Goal: Register for event/course

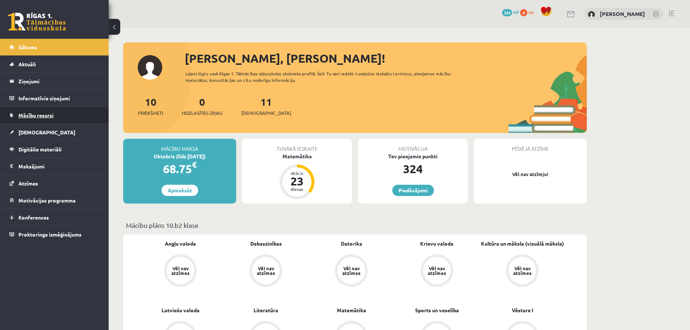
click at [36, 118] on link "Mācību resursi" at bounding box center [54, 115] width 90 height 17
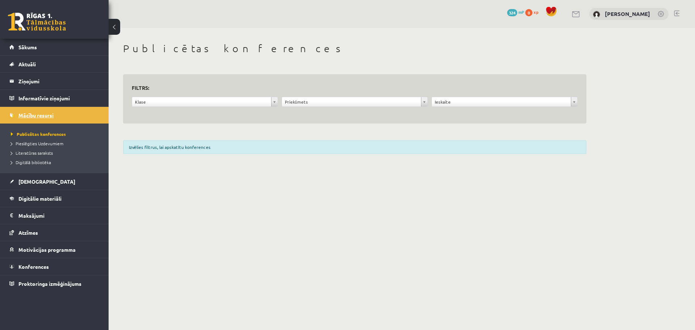
click at [38, 118] on link "Mācību resursi" at bounding box center [54, 115] width 90 height 17
click at [41, 182] on link "[DEMOGRAPHIC_DATA]" at bounding box center [54, 181] width 90 height 17
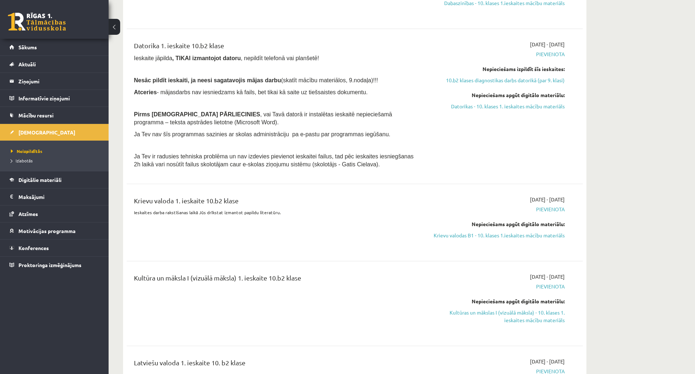
scroll to position [579, 0]
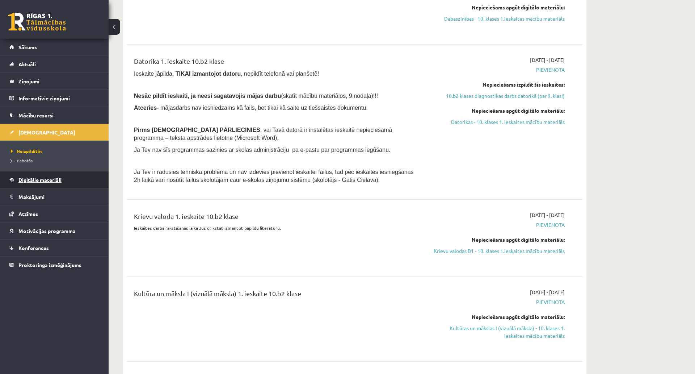
click at [63, 178] on link "Digitālie materiāli" at bounding box center [54, 179] width 90 height 17
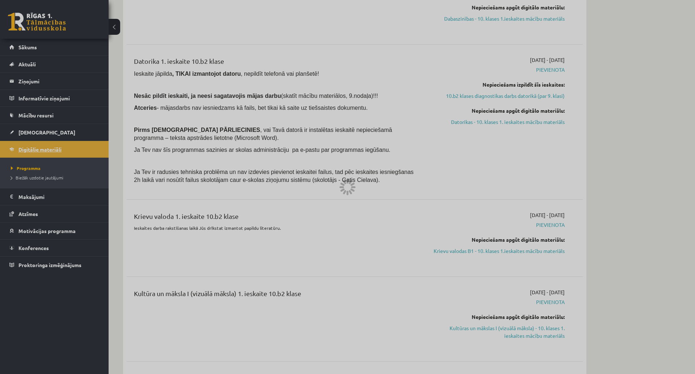
scroll to position [415, 0]
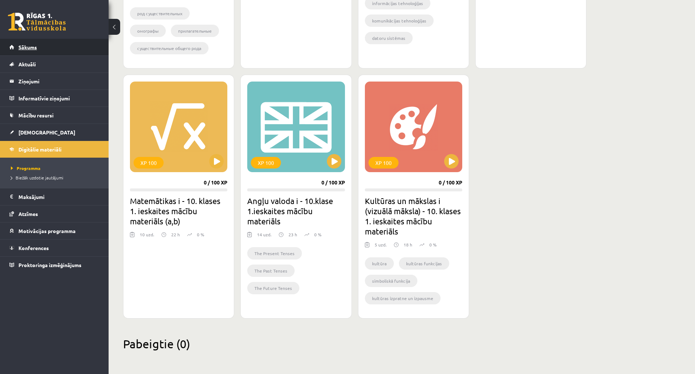
click at [33, 45] on span "Sākums" at bounding box center [27, 47] width 18 height 7
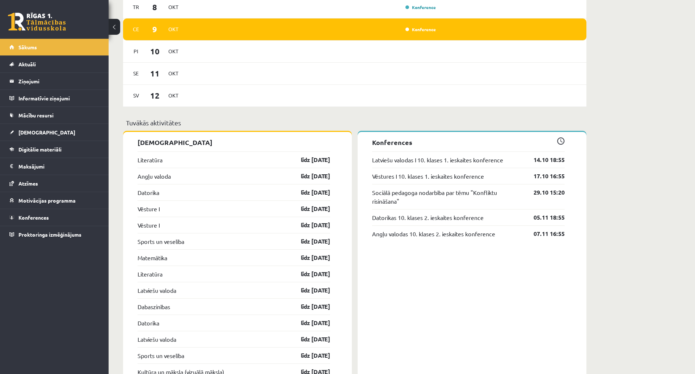
scroll to position [471, 0]
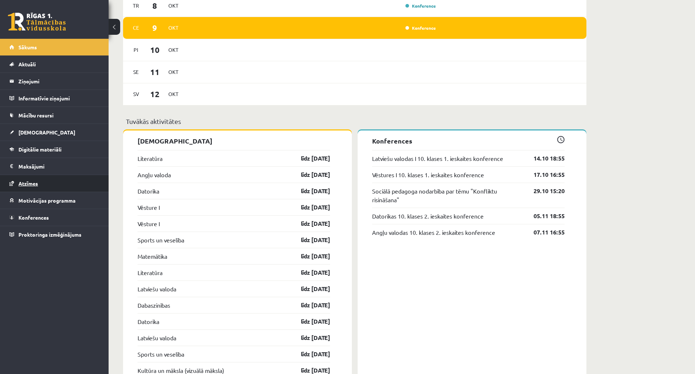
click at [70, 177] on link "Atzīmes" at bounding box center [54, 183] width 90 height 17
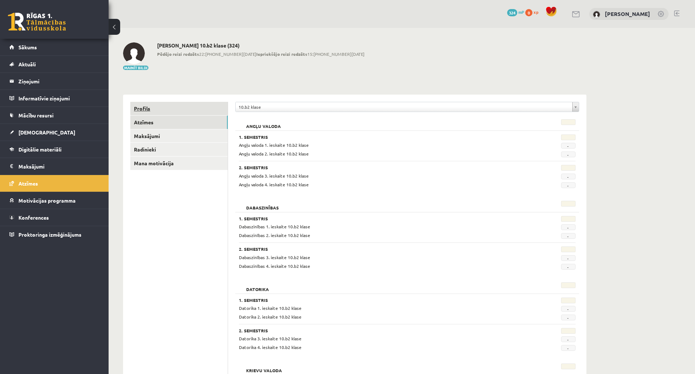
click at [153, 108] on link "Profils" at bounding box center [178, 108] width 97 height 13
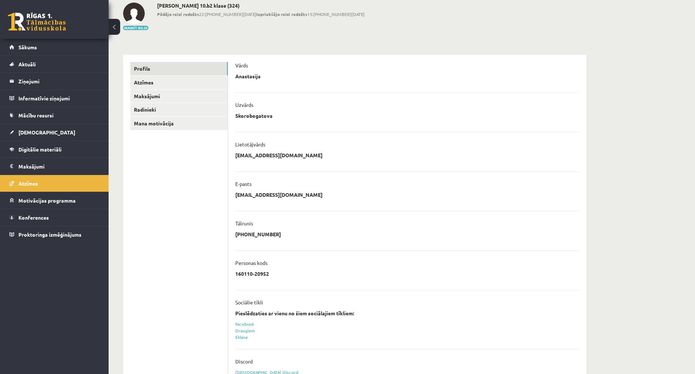
scroll to position [107, 0]
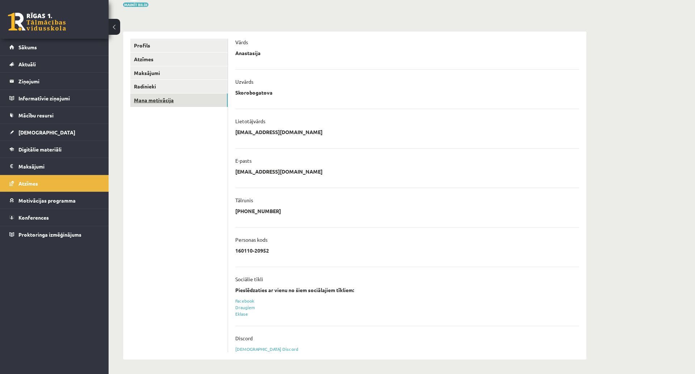
click at [155, 93] on link "Mana motivācija" at bounding box center [178, 99] width 97 height 13
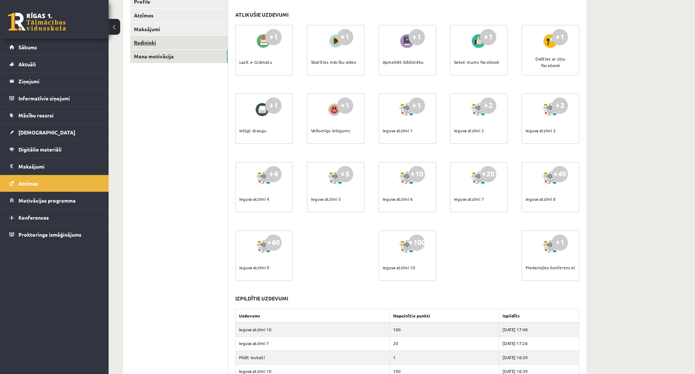
click at [156, 42] on link "Radinieki" at bounding box center [178, 42] width 97 height 13
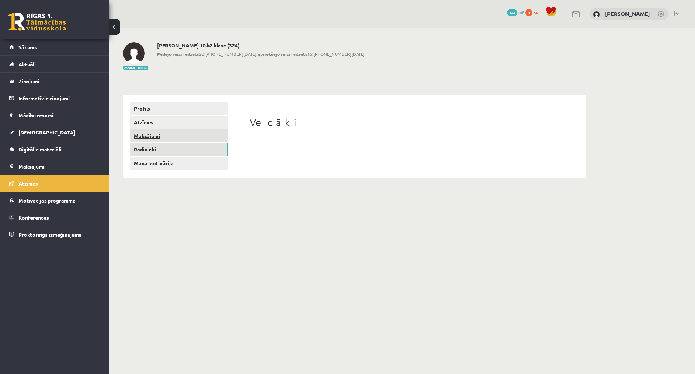
click at [176, 136] on link "Maksājumi" at bounding box center [178, 135] width 97 height 13
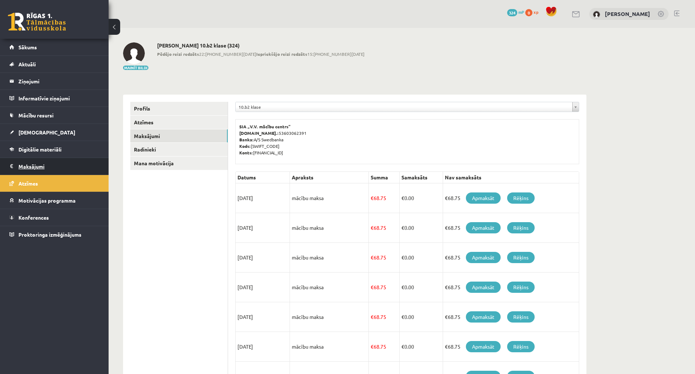
click at [62, 162] on legend "Maksājumi 0" at bounding box center [58, 166] width 81 height 17
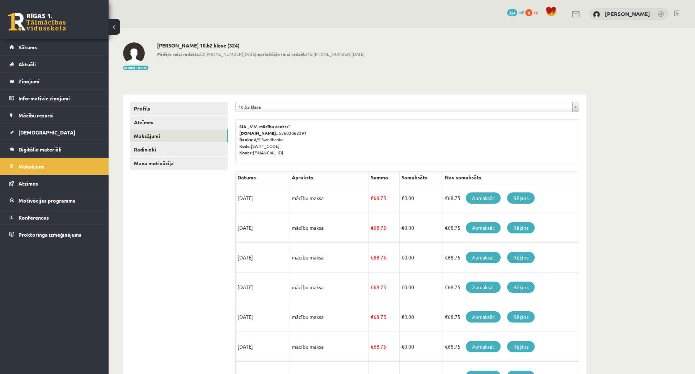
click at [35, 162] on legend "Maksājumi 0" at bounding box center [58, 166] width 81 height 17
click at [38, 153] on link "Digitālie materiāli" at bounding box center [54, 149] width 90 height 17
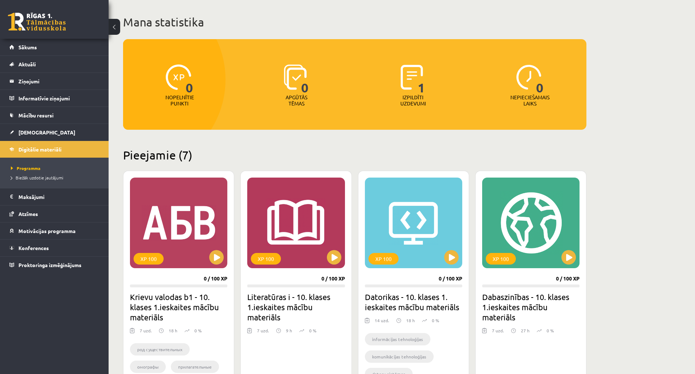
scroll to position [36, 0]
click at [78, 129] on link "[DEMOGRAPHIC_DATA]" at bounding box center [54, 132] width 90 height 17
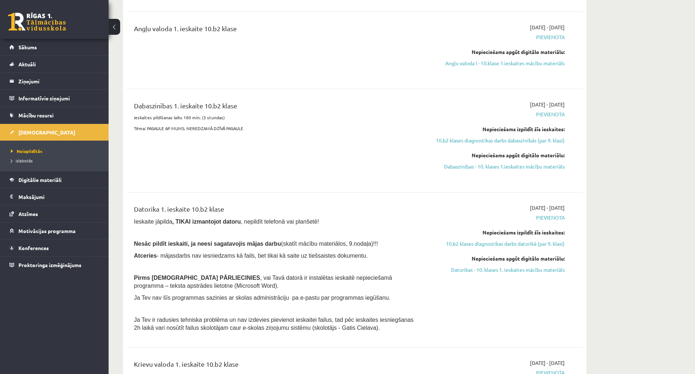
scroll to position [434, 0]
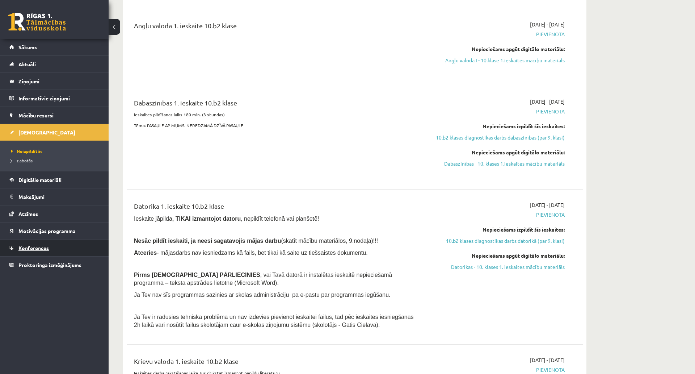
click at [68, 252] on link "Konferences" at bounding box center [54, 247] width 90 height 17
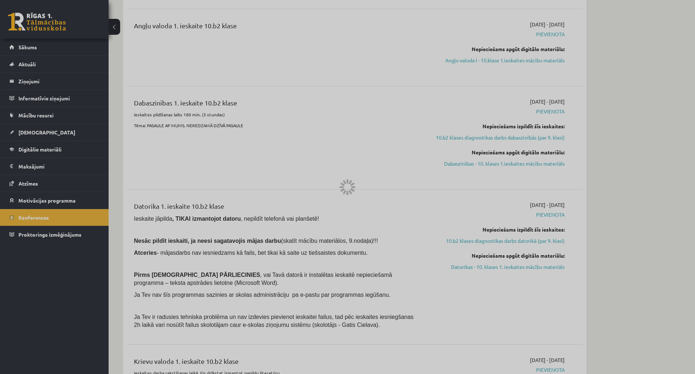
scroll to position [16, 0]
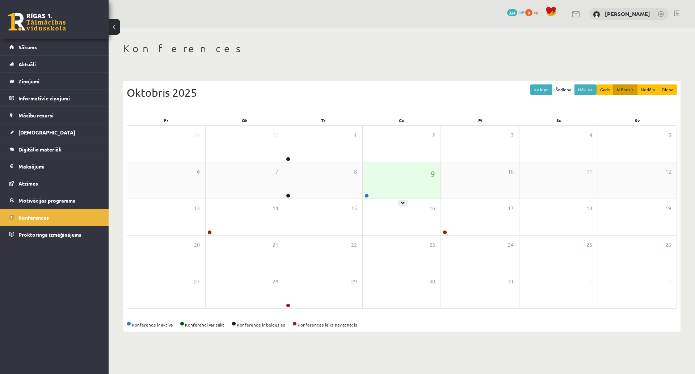
drag, startPoint x: 369, startPoint y: 163, endPoint x: 364, endPoint y: 168, distance: 6.7
click at [369, 163] on div "9" at bounding box center [402, 180] width 78 height 36
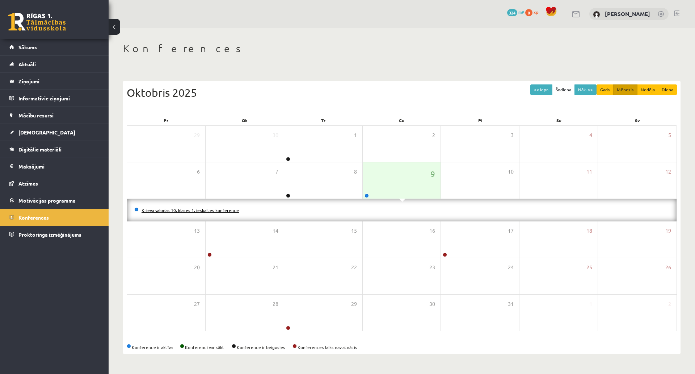
click at [211, 207] on link "Krievu valodas 10. klases 1. ieskaites konference" at bounding box center [190, 210] width 97 height 6
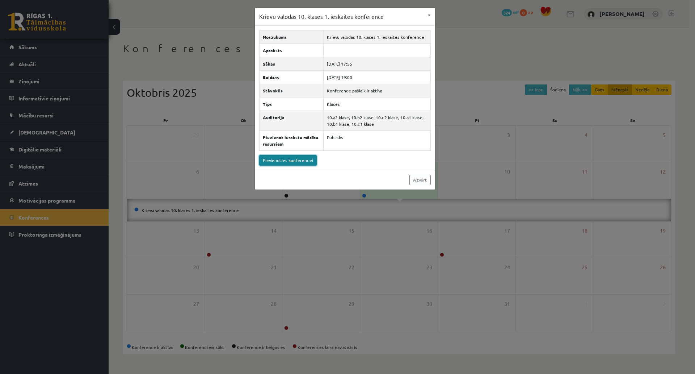
click at [293, 156] on link "Pievienoties konferencei" at bounding box center [288, 160] width 58 height 10
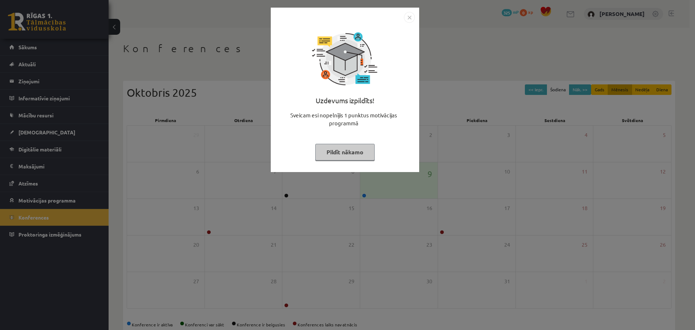
click at [334, 160] on button "Pildīt nākamo" at bounding box center [344, 152] width 59 height 17
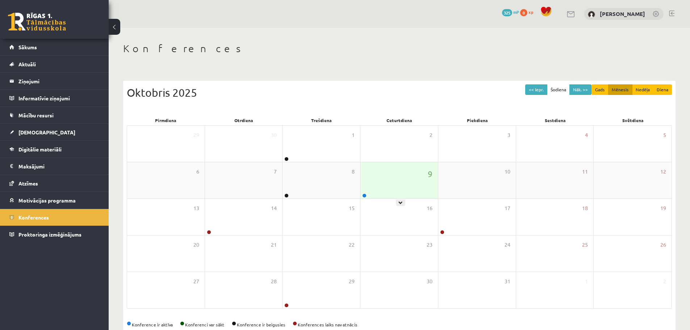
click at [401, 181] on div "9" at bounding box center [398, 180] width 77 height 36
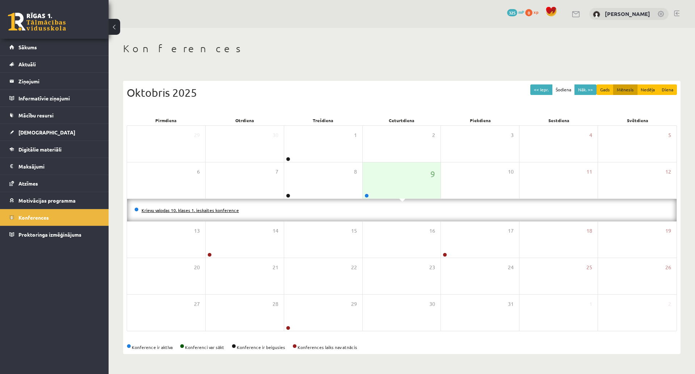
click at [223, 207] on link "Krievu valodas 10. klases 1. ieskaites konference" at bounding box center [190, 210] width 97 height 6
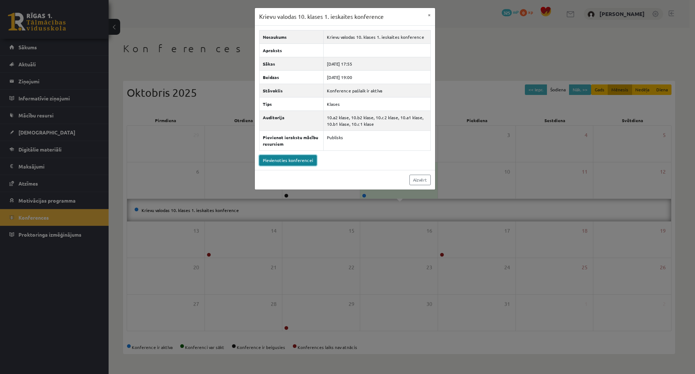
click at [285, 161] on link "Pievienoties konferencei" at bounding box center [288, 160] width 58 height 10
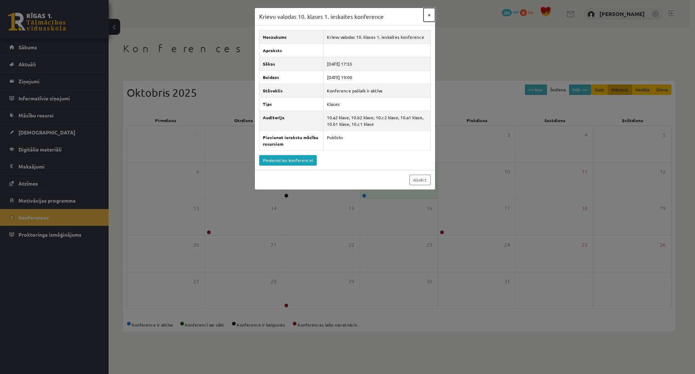
click at [426, 14] on button "×" at bounding box center [430, 15] width 12 height 14
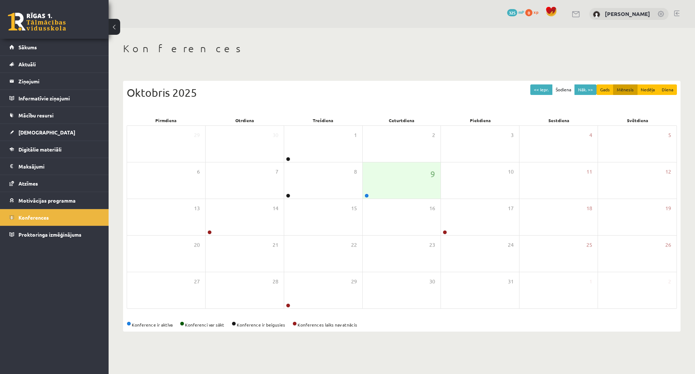
scroll to position [16, 0]
